Goal: Task Accomplishment & Management: Manage account settings

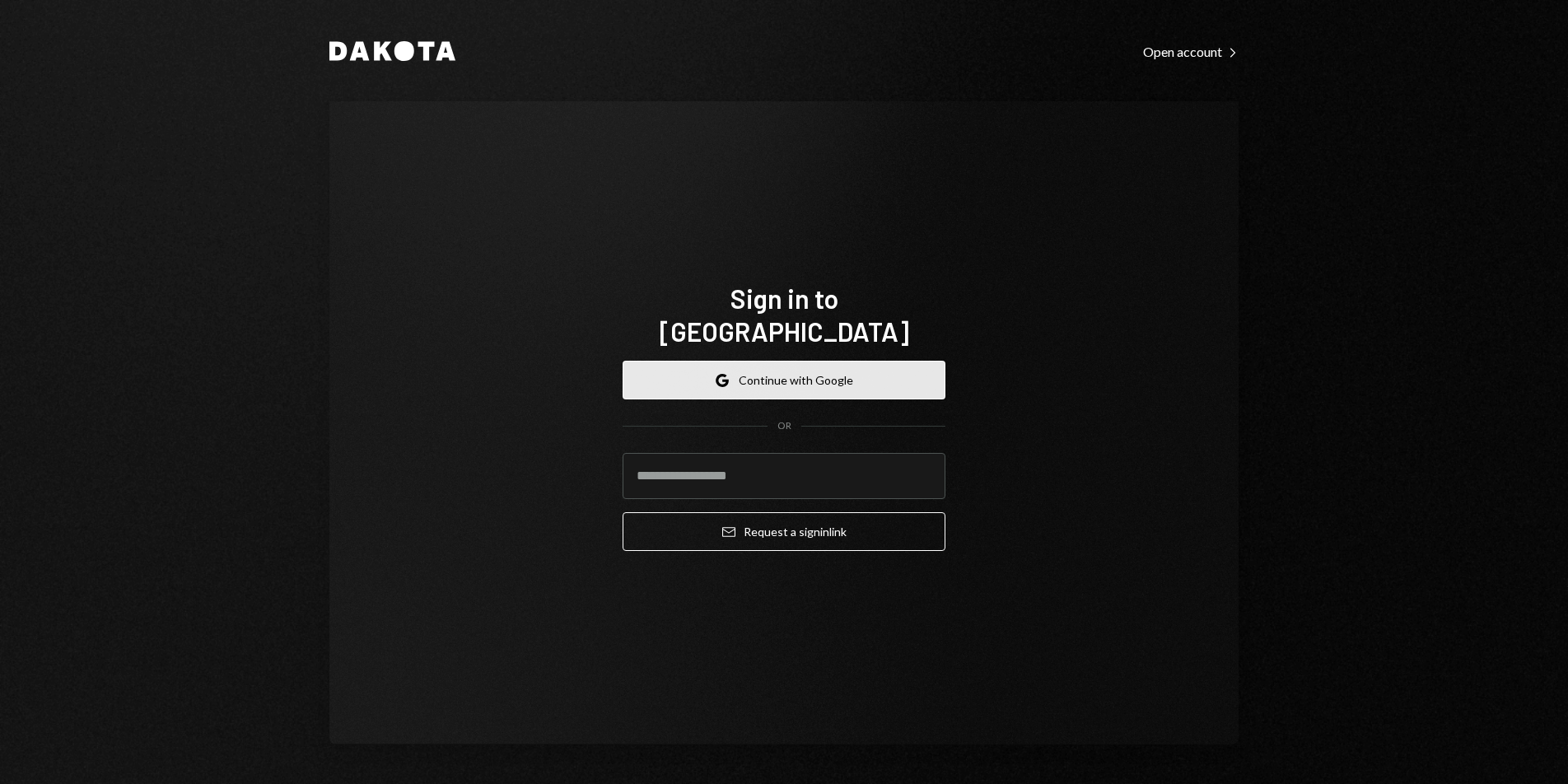
click at [749, 361] on button "Google Continue with Google" at bounding box center [784, 379] width 323 height 39
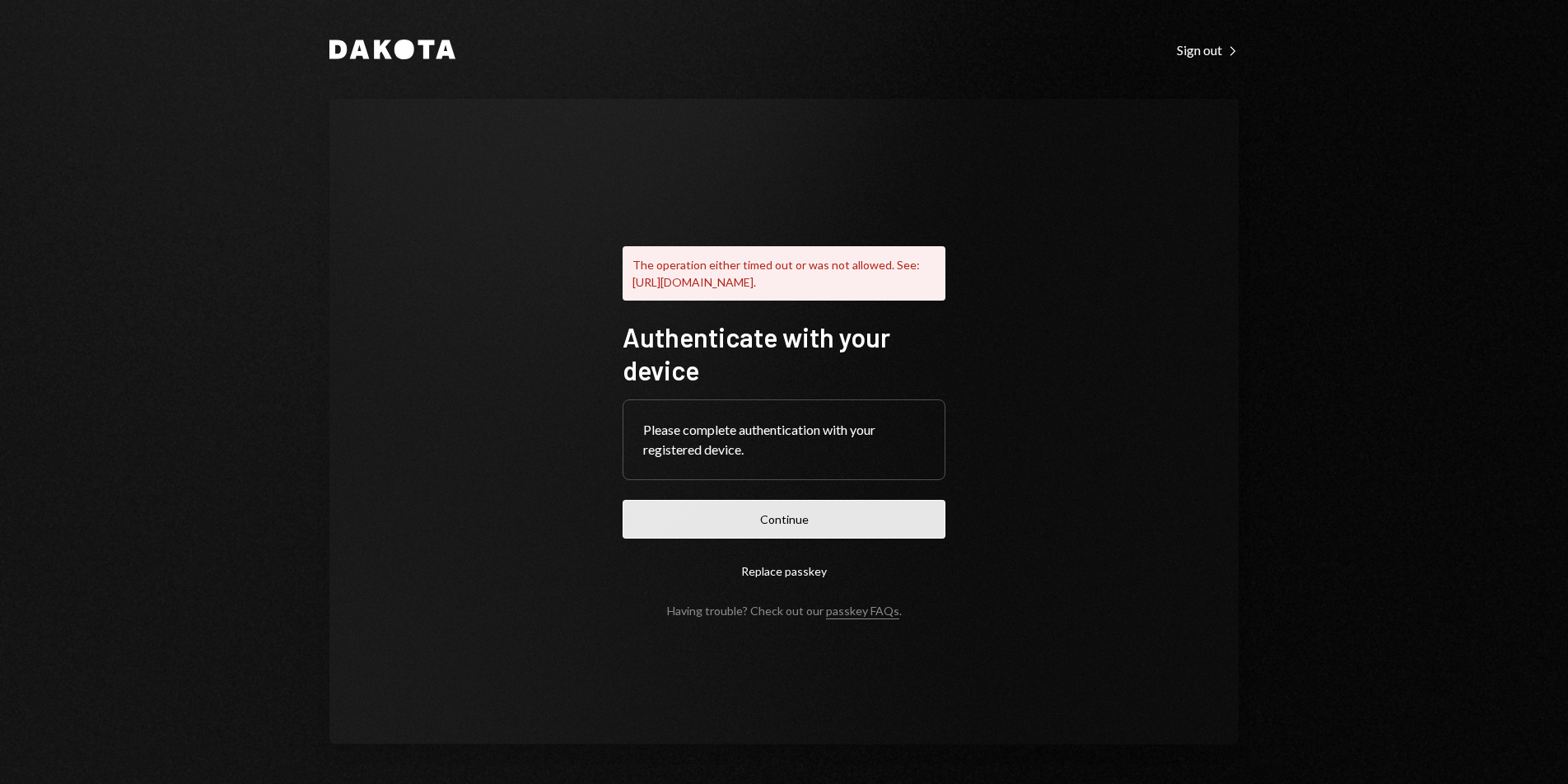
click at [874, 539] on button "Continue" at bounding box center [784, 519] width 323 height 39
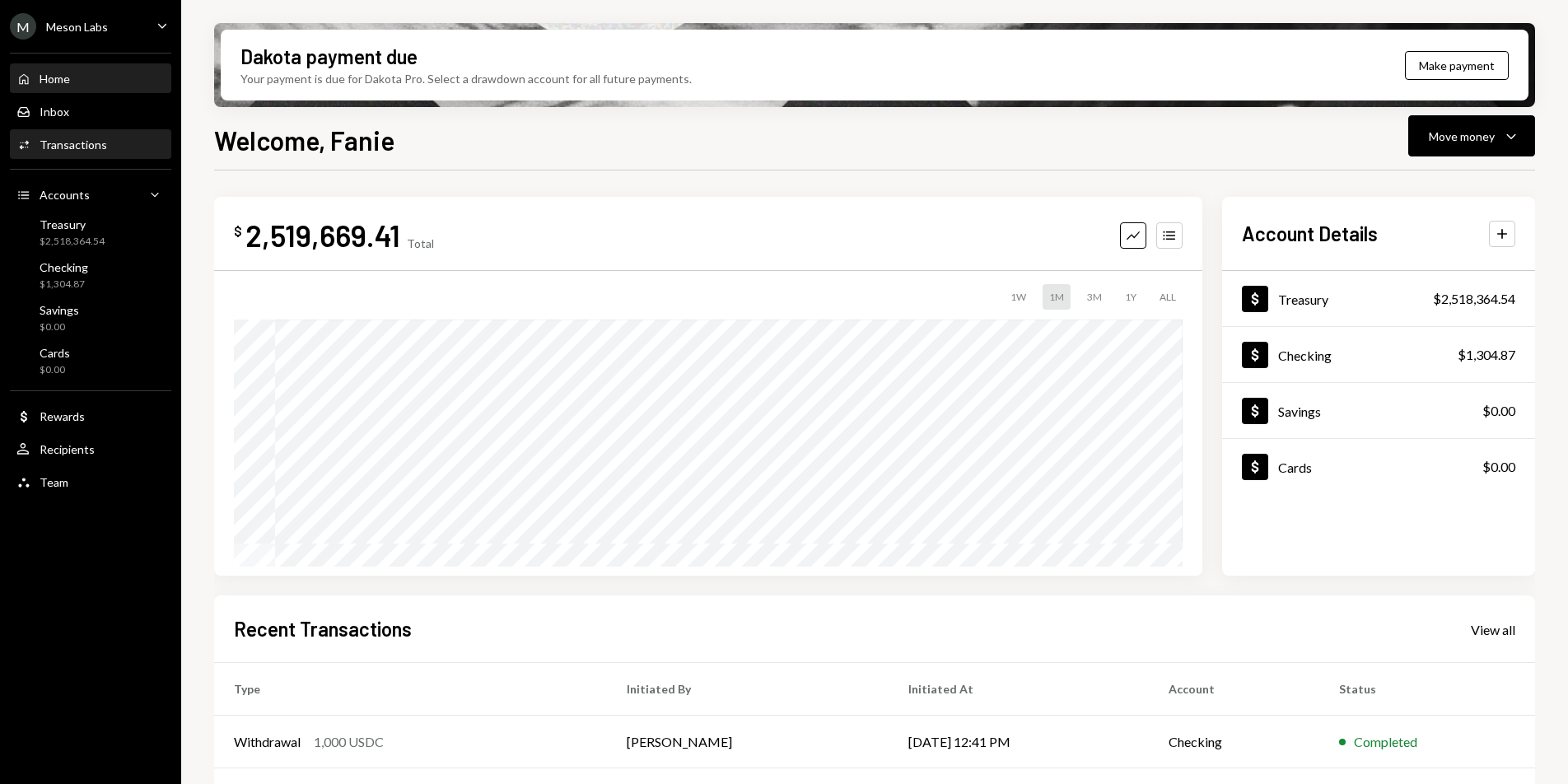
click at [120, 142] on div "Activities Transactions" at bounding box center [90, 145] width 148 height 14
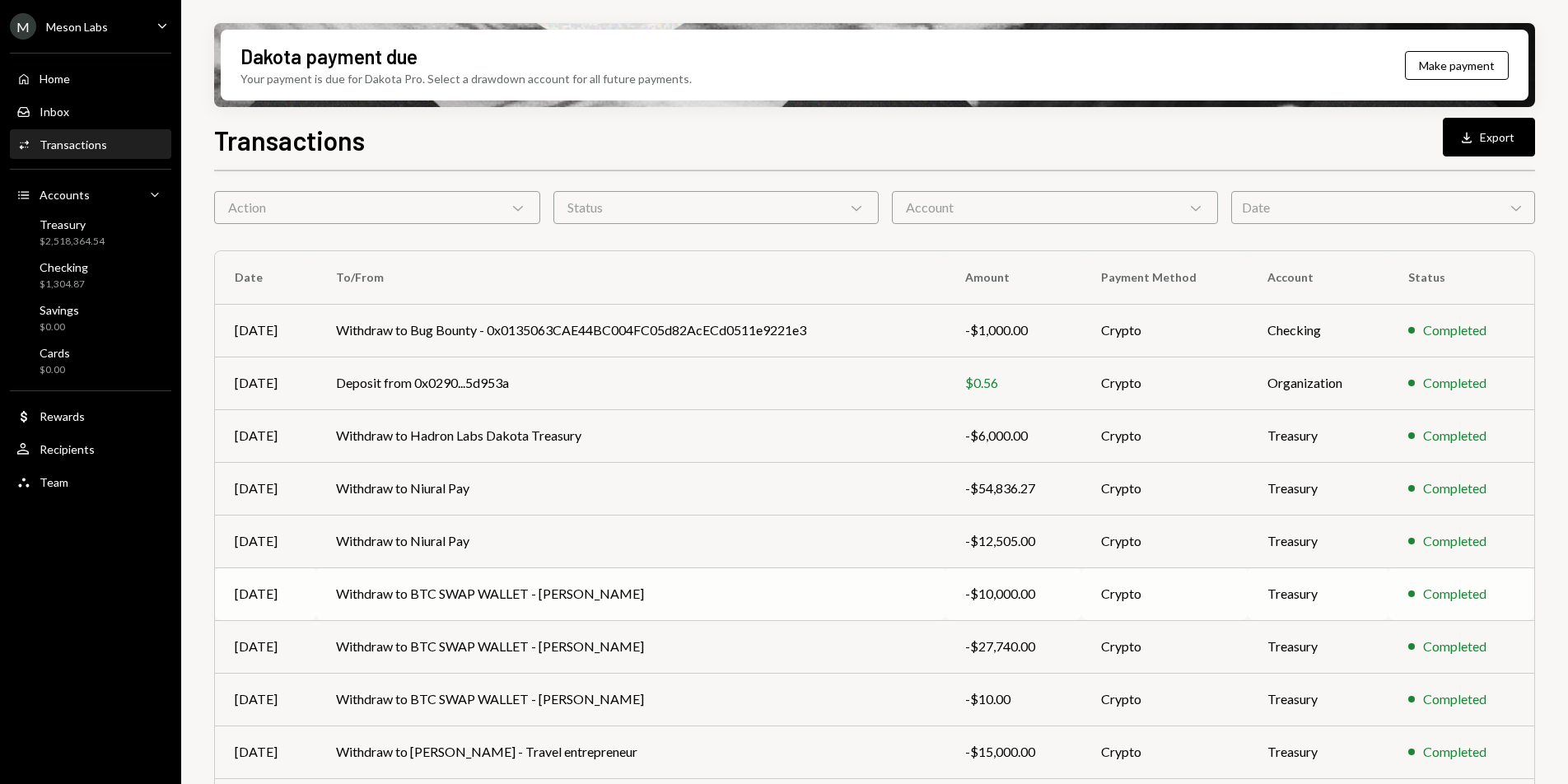
scroll to position [91, 0]
